Goal: Task Accomplishment & Management: Complete application form

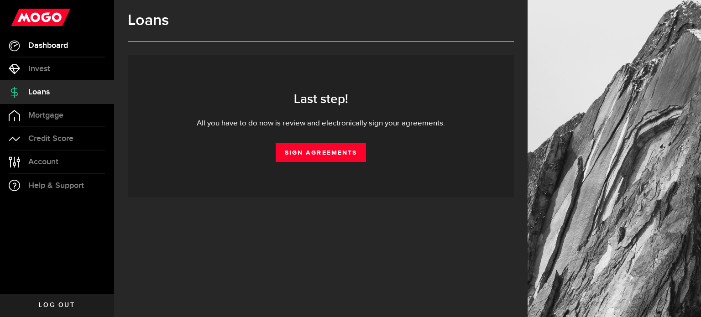
click at [70, 47] on link "Dashboard" at bounding box center [57, 45] width 114 height 23
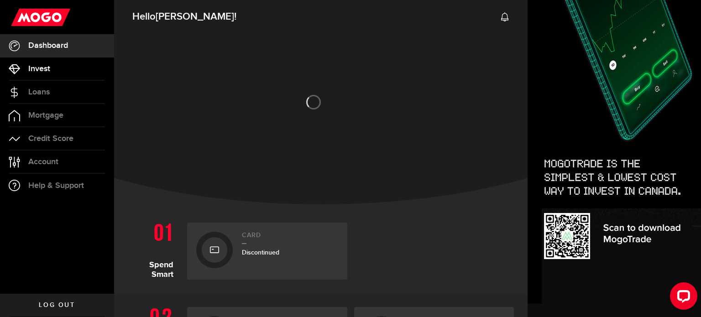
click at [43, 68] on span "Invest" at bounding box center [39, 69] width 22 height 8
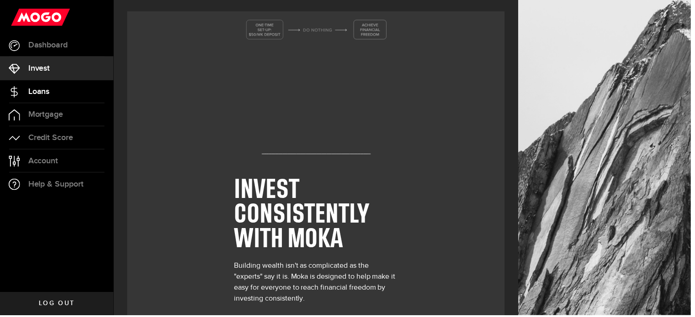
click at [43, 85] on link "Loans" at bounding box center [57, 92] width 114 height 23
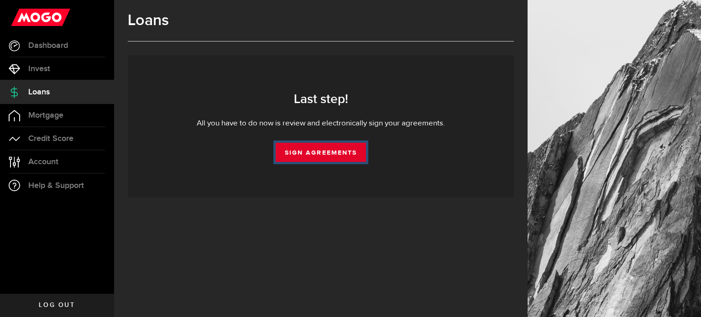
click at [303, 154] on link "Sign Agreements" at bounding box center [321, 152] width 90 height 19
click at [334, 151] on link "Sign Agreements" at bounding box center [321, 152] width 90 height 19
